Goal: Transaction & Acquisition: Purchase product/service

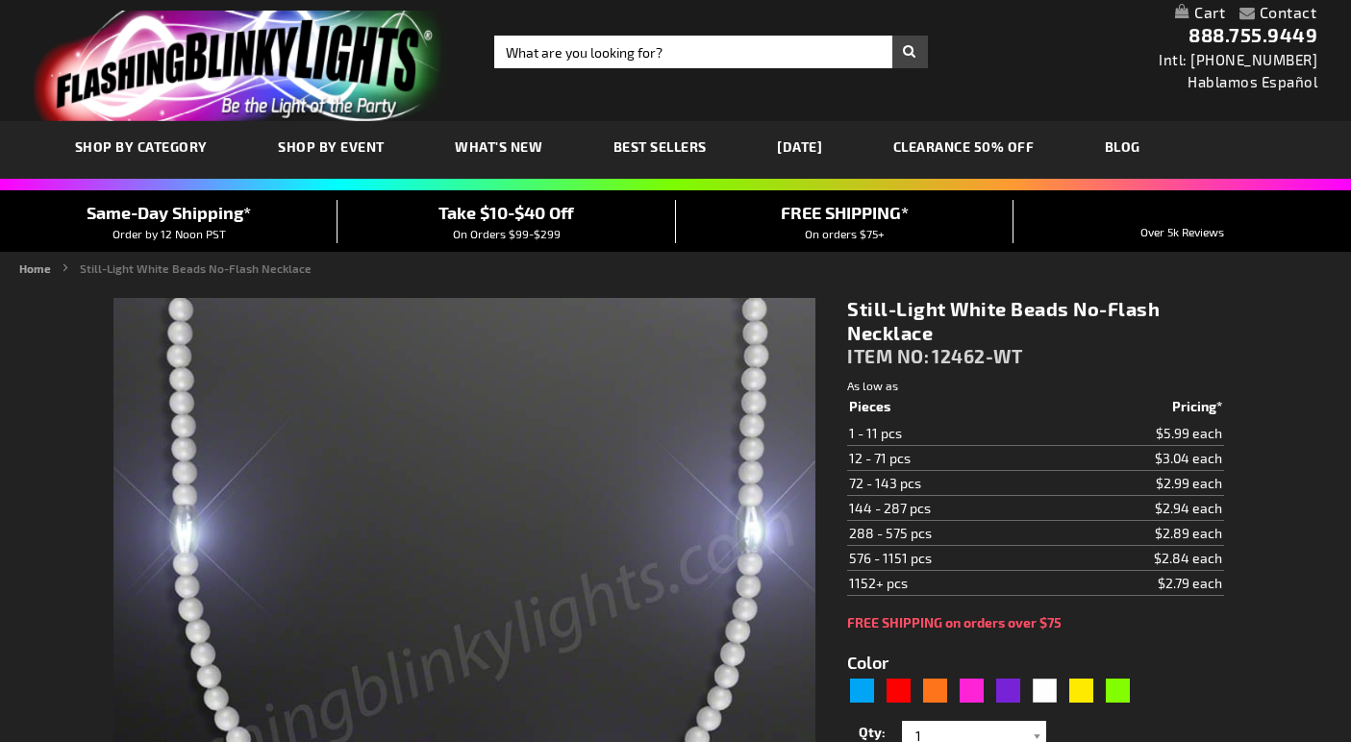
type input "5646"
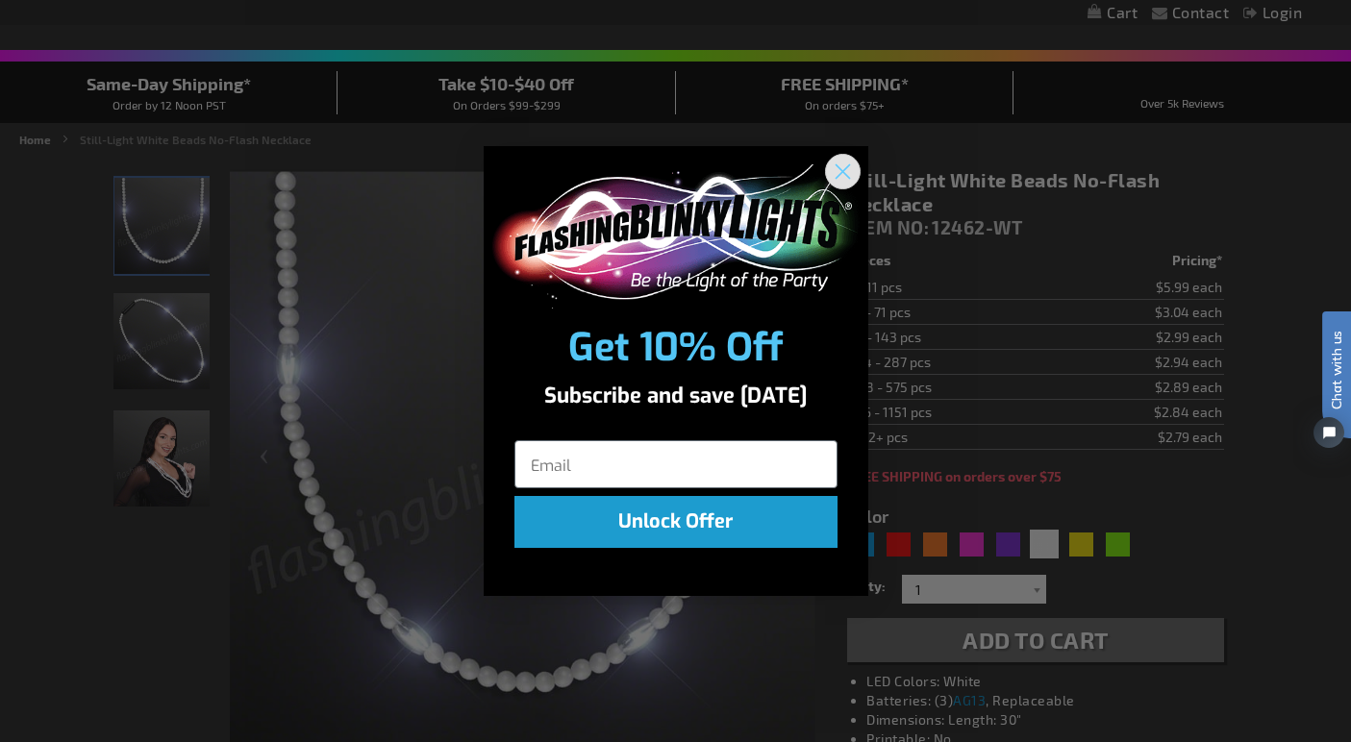
click at [847, 170] on circle "Close dialog" at bounding box center [842, 171] width 32 height 32
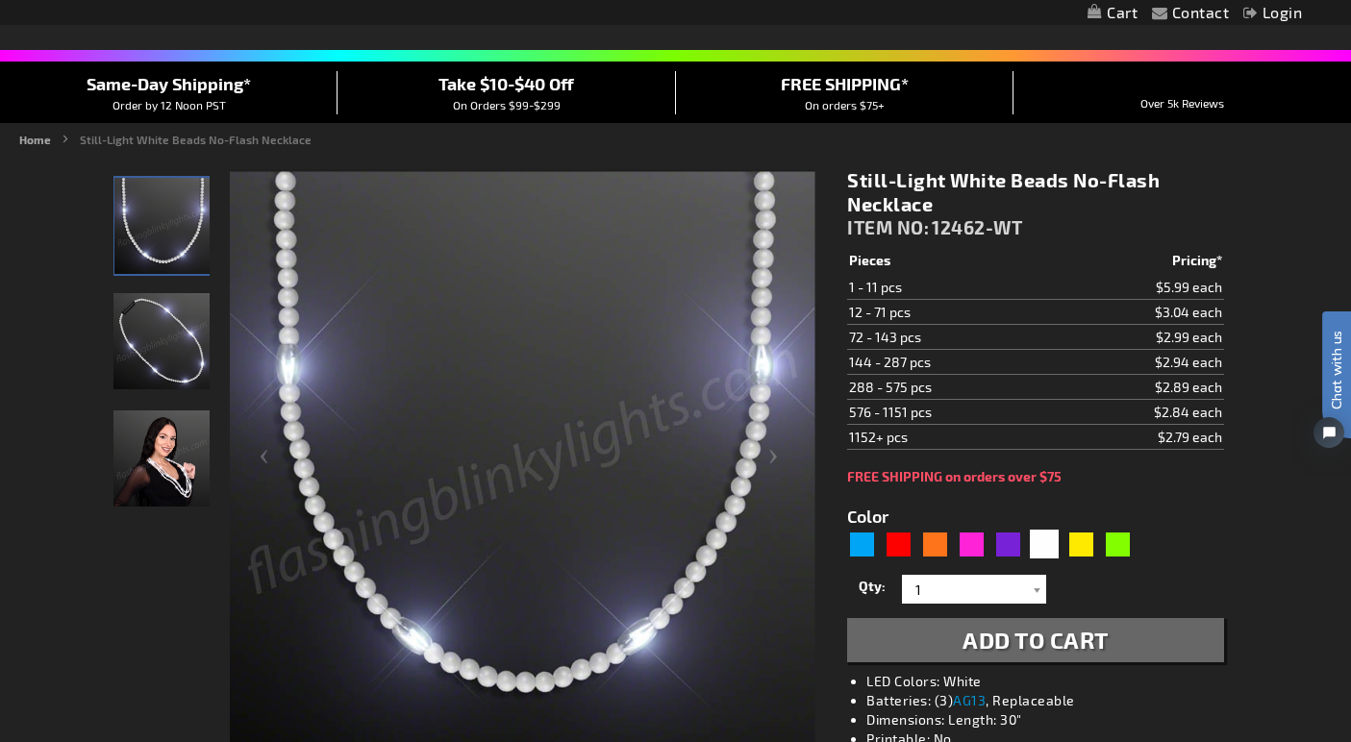
click at [151, 354] on img "Light Up White Beaded Necklace, No-Flash" at bounding box center [161, 341] width 96 height 96
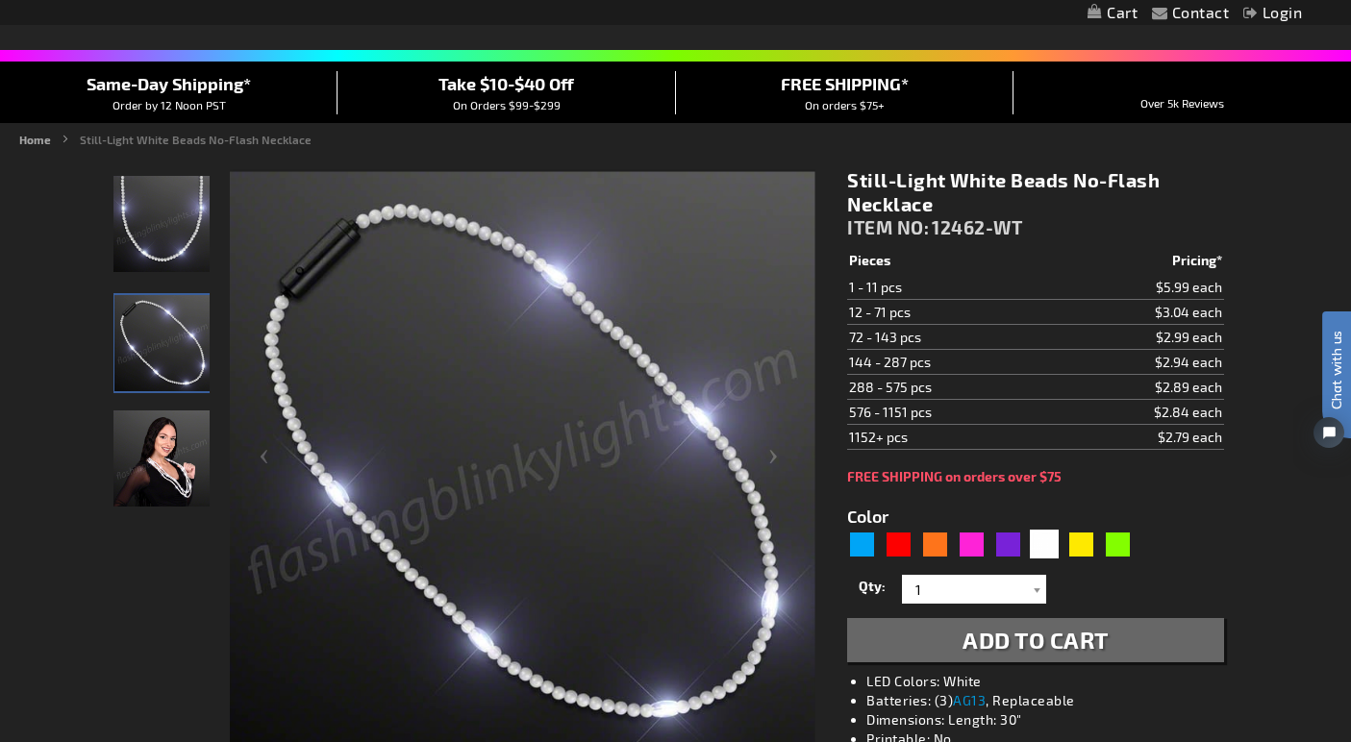
click at [159, 448] on img "Woman displaying Light Up White Beaded Necklace, No-Flash" at bounding box center [161, 459] width 96 height 96
